Goal: Information Seeking & Learning: Learn about a topic

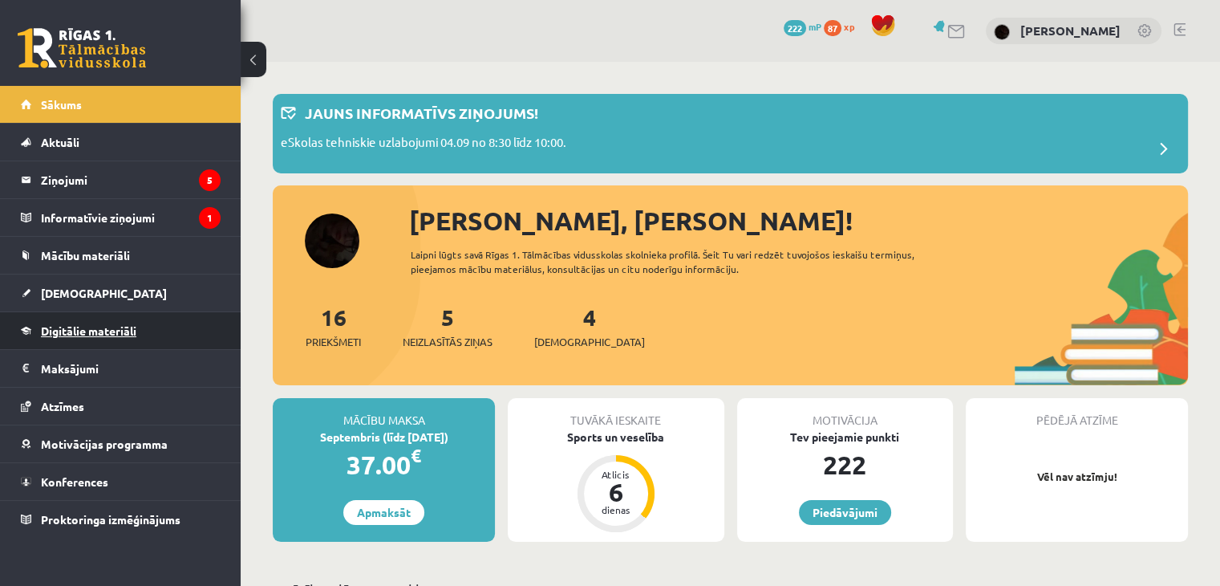
click at [103, 331] on span "Digitālie materiāli" at bounding box center [88, 330] width 95 height 14
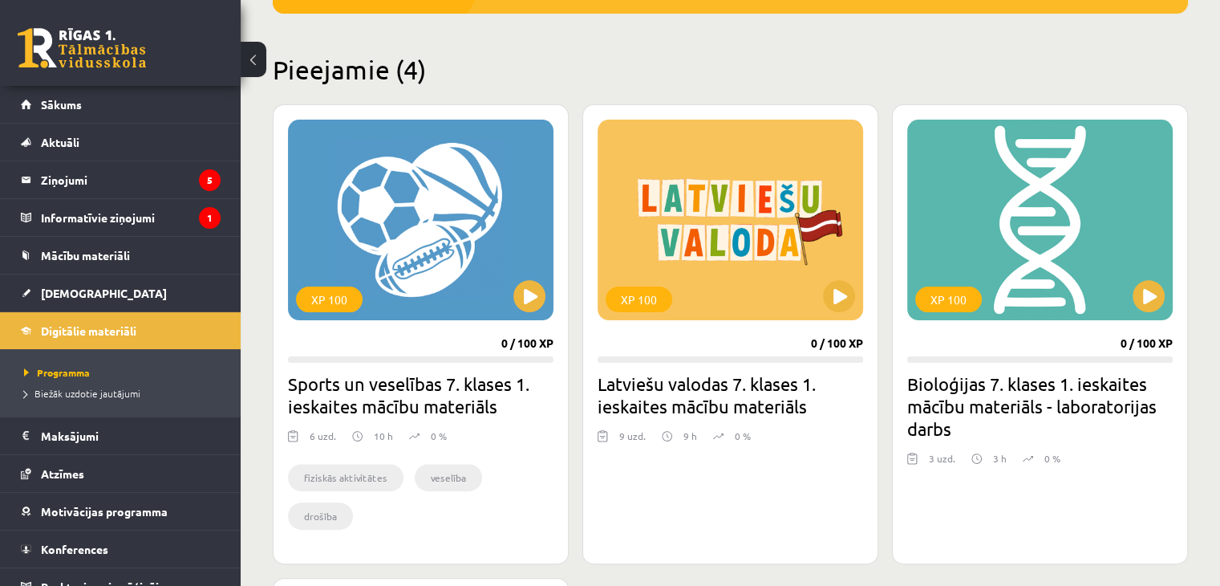
scroll to position [481, 0]
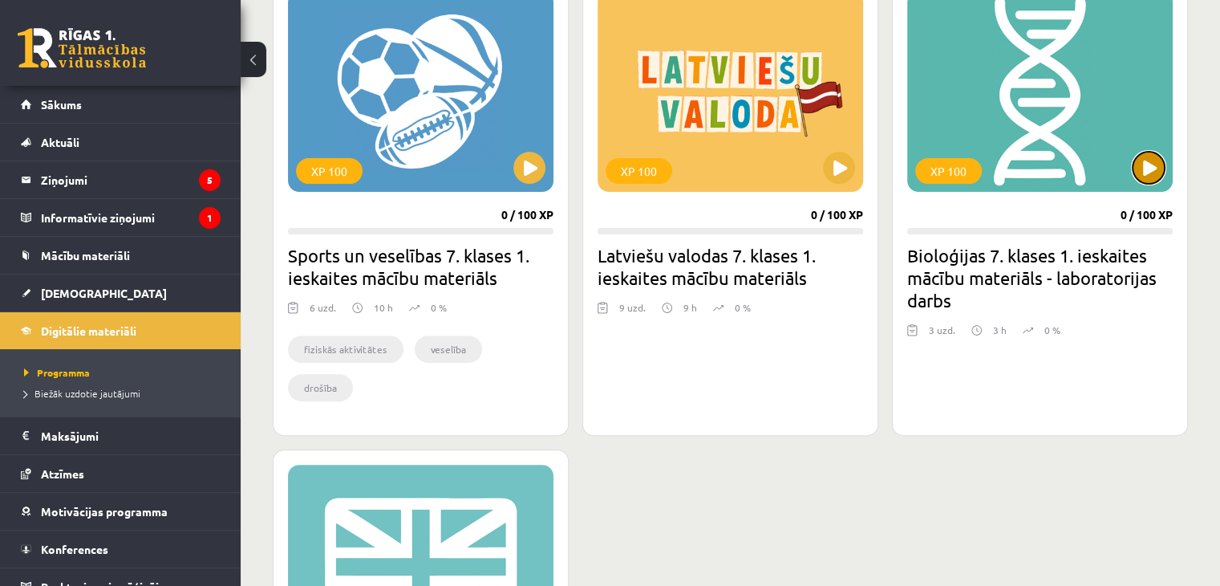
click at [1136, 177] on button at bounding box center [1149, 168] width 32 height 32
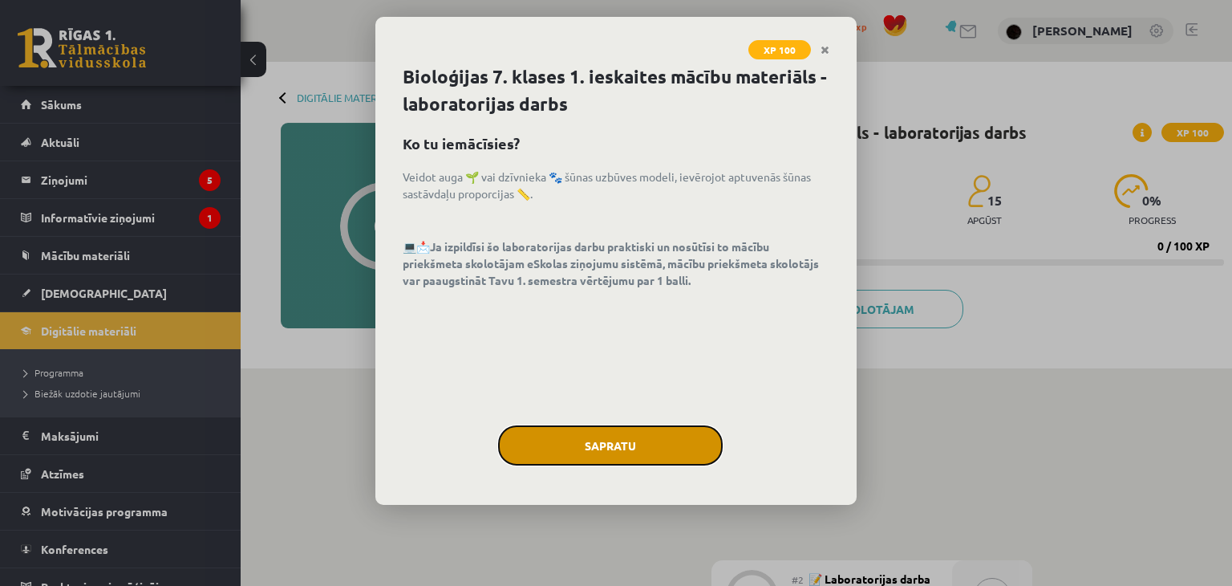
click at [622, 437] on button "Sapratu" at bounding box center [610, 445] width 225 height 40
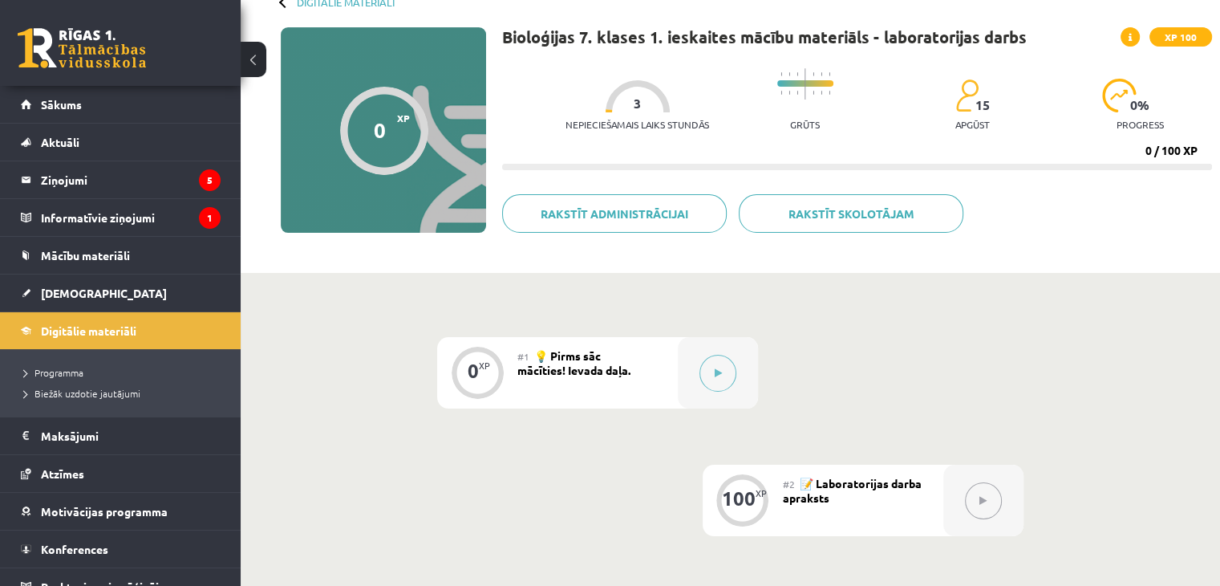
scroll to position [133, 0]
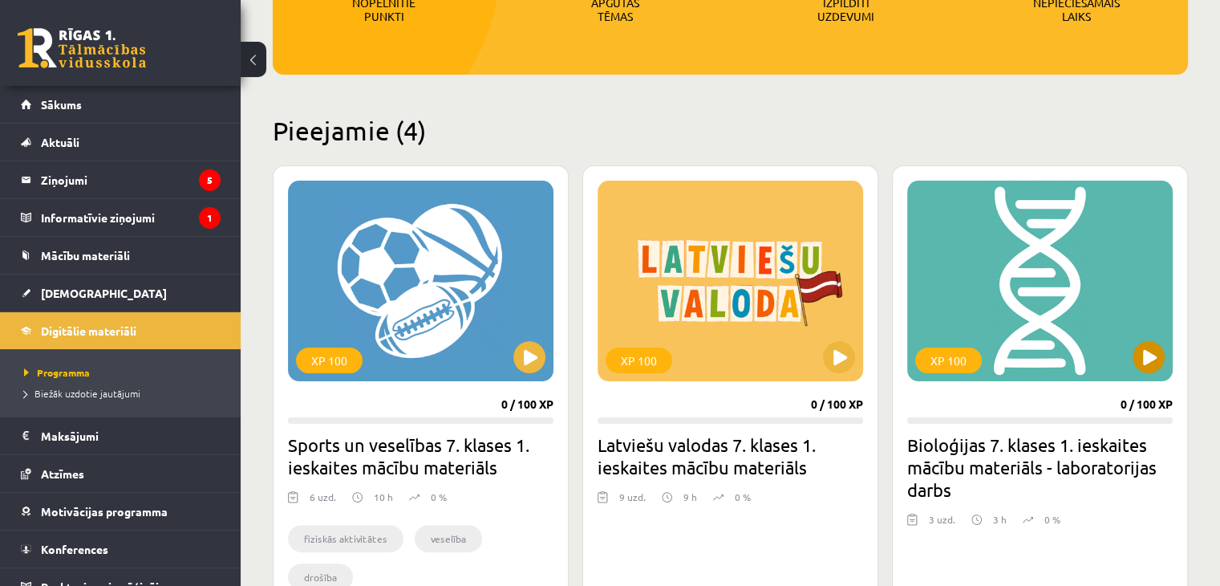
scroll to position [321, 0]
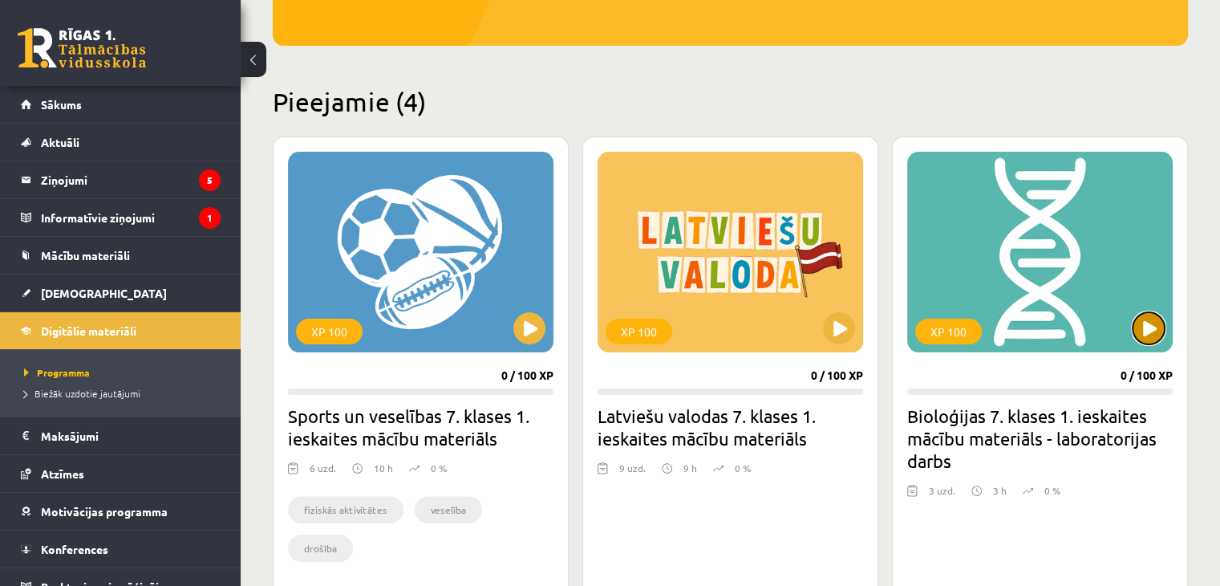
click at [1146, 328] on button at bounding box center [1149, 328] width 32 height 32
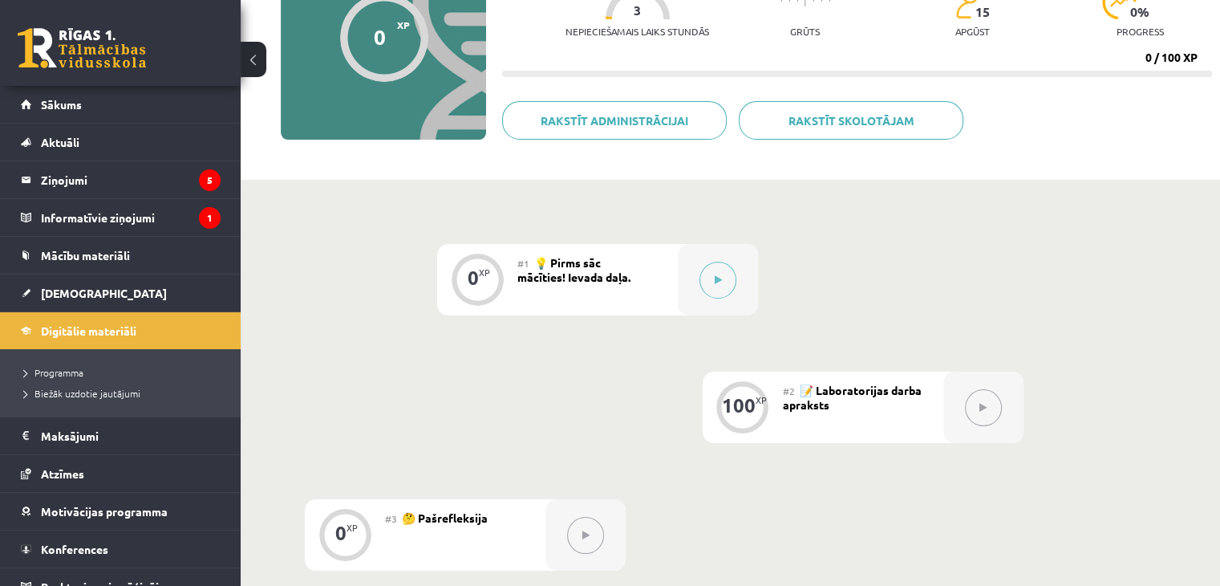
scroll to position [241, 0]
